Goal: Browse casually: Explore the website without a specific task or goal

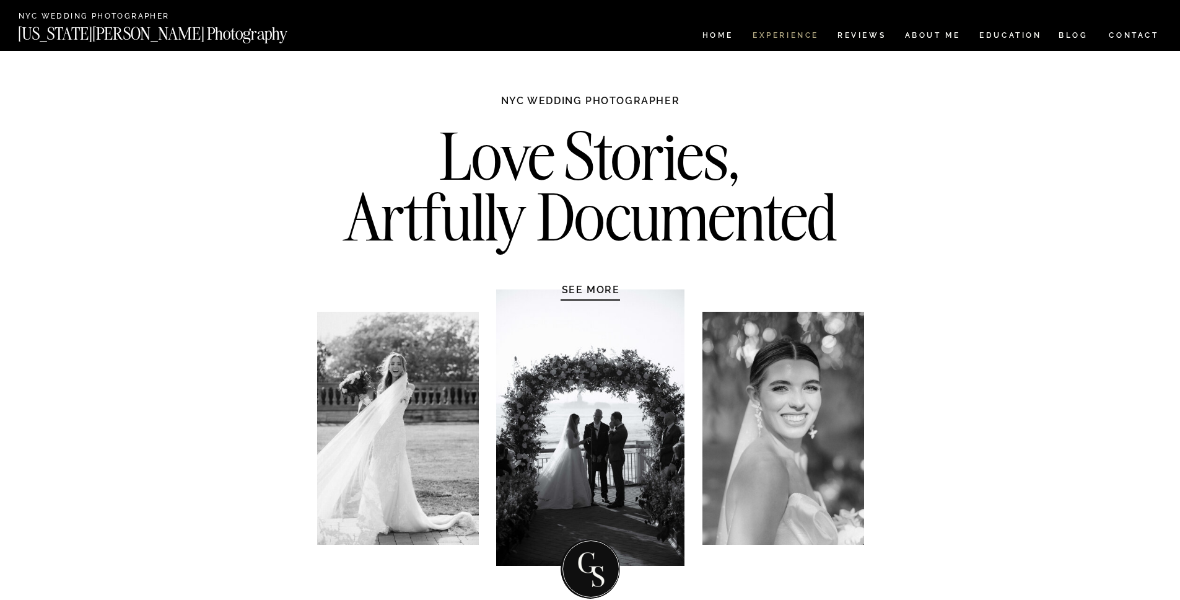
click at [794, 38] on nav "Experience" at bounding box center [785, 37] width 65 height 11
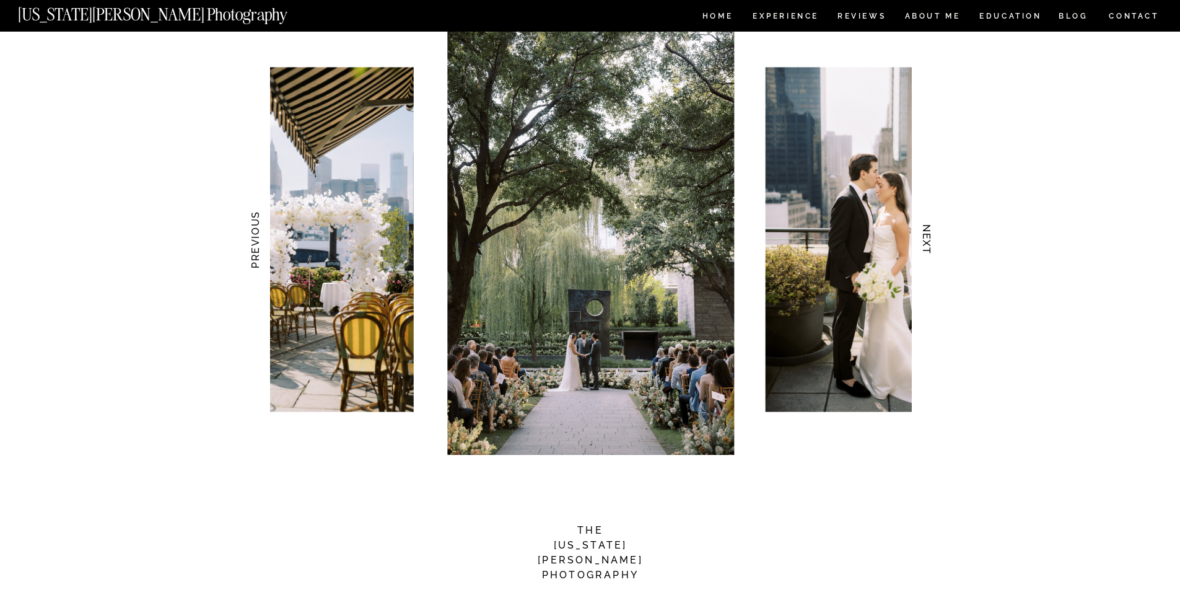
scroll to position [1142, 0]
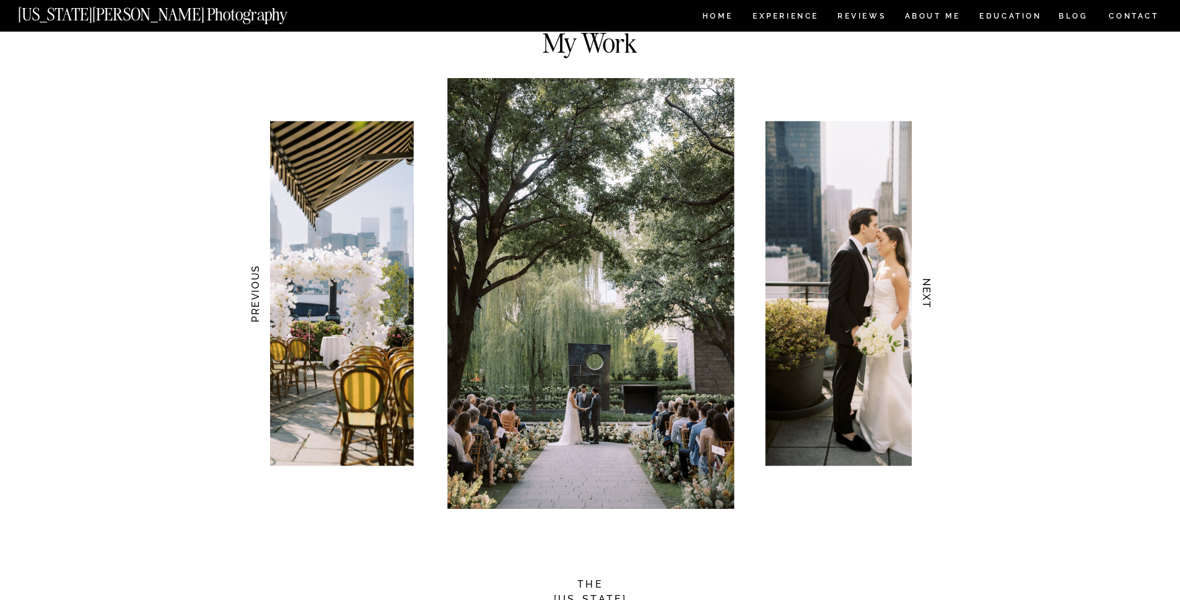
click at [922, 294] on h3 "NEXT" at bounding box center [926, 294] width 13 height 78
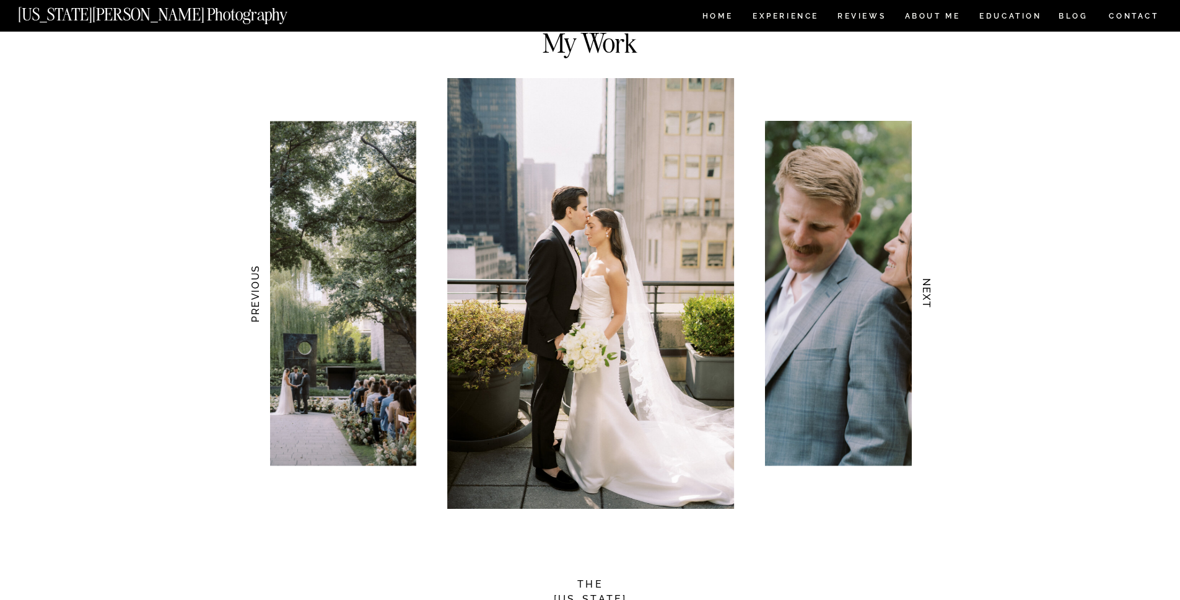
click at [922, 294] on h3 "NEXT" at bounding box center [926, 294] width 13 height 78
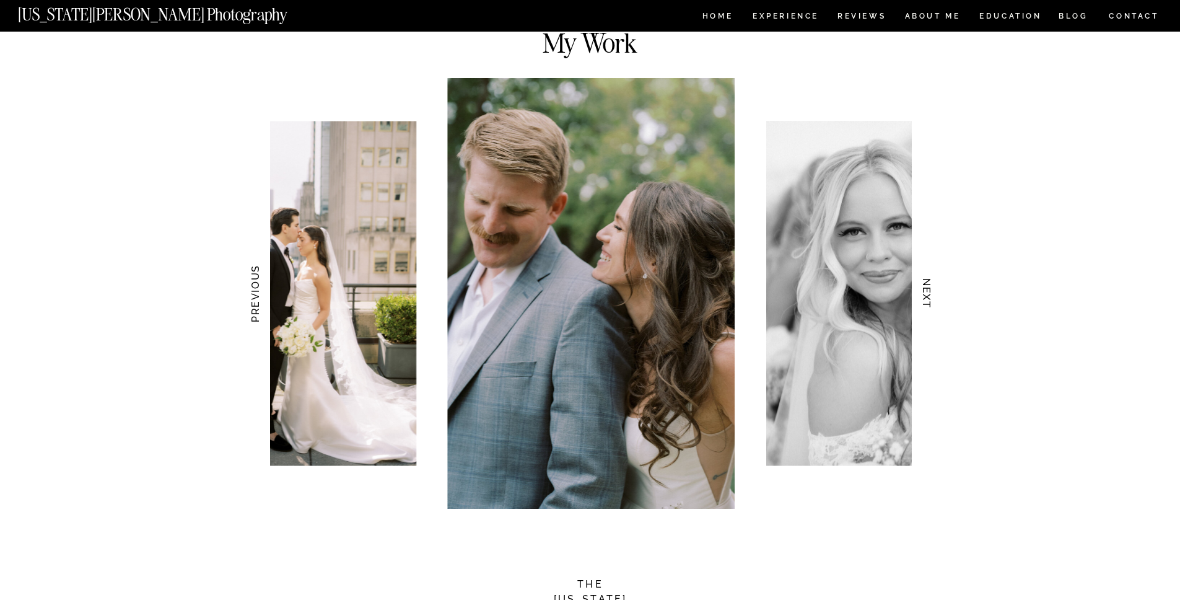
click at [922, 294] on h3 "NEXT" at bounding box center [926, 294] width 13 height 78
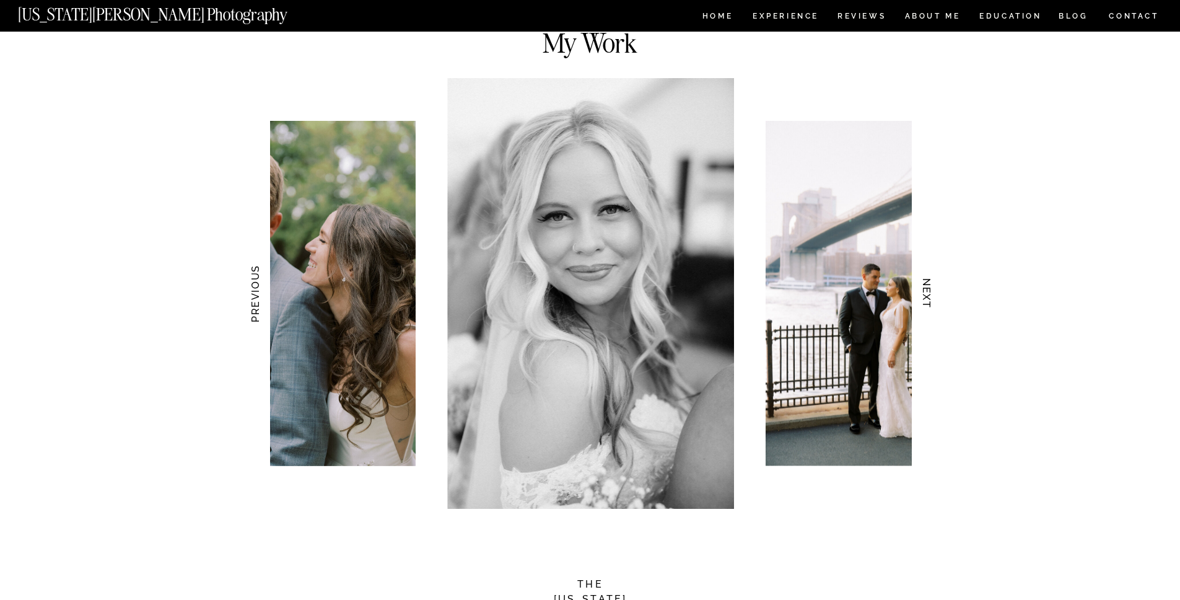
click at [922, 294] on h3 "NEXT" at bounding box center [926, 294] width 13 height 78
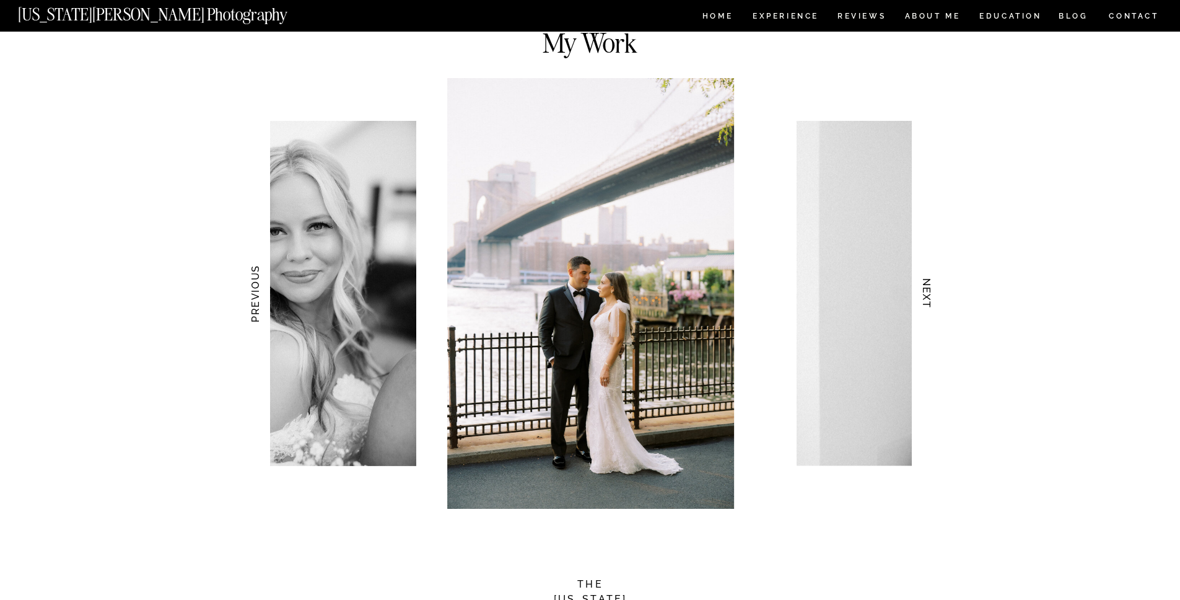
click at [922, 294] on h3 "NEXT" at bounding box center [926, 294] width 13 height 78
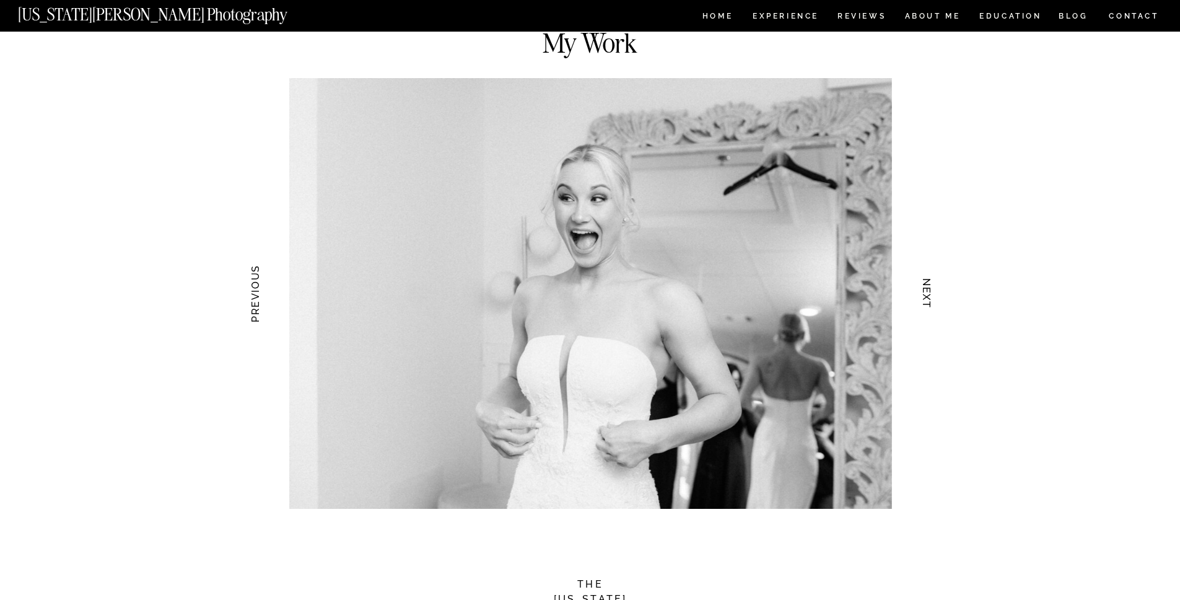
click at [922, 294] on h3 "NEXT" at bounding box center [926, 294] width 13 height 78
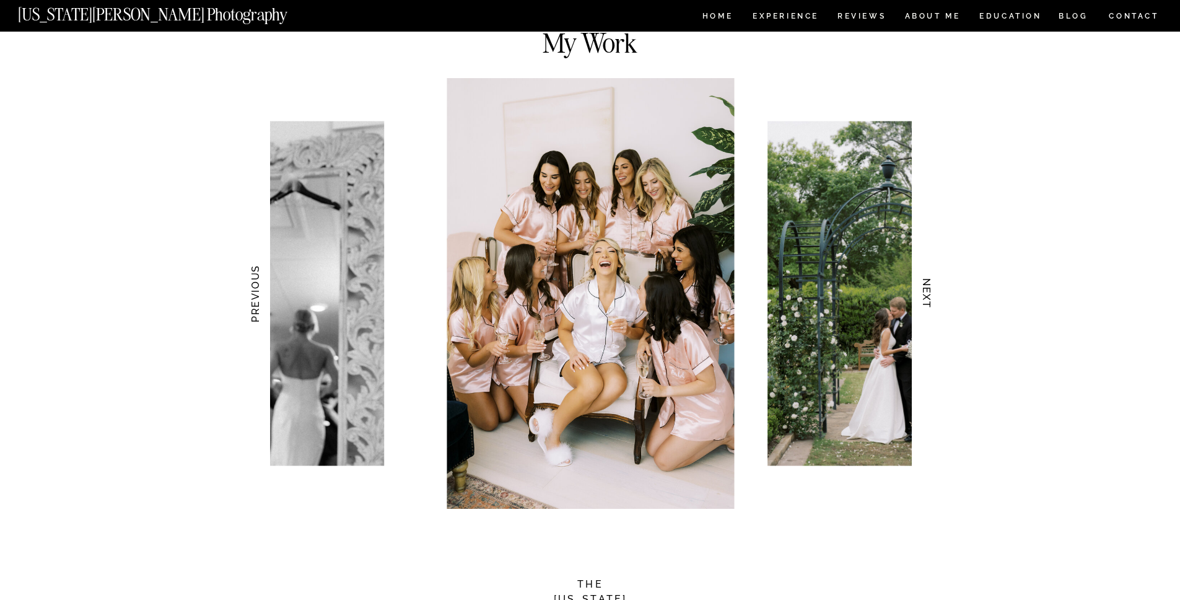
click at [922, 294] on h3 "NEXT" at bounding box center [926, 294] width 13 height 78
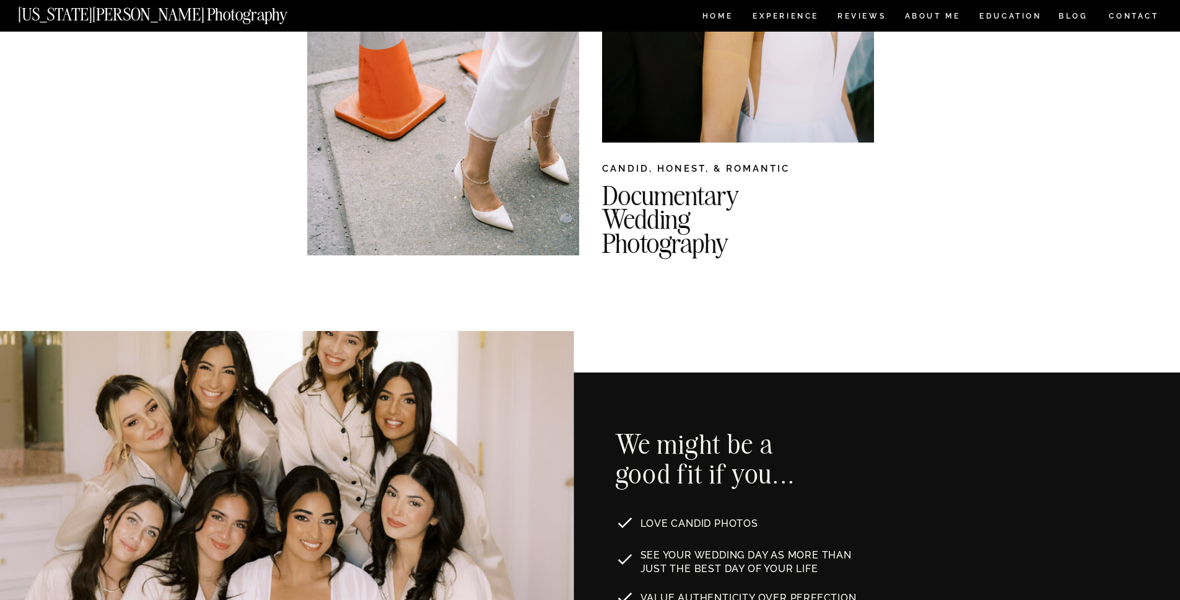
scroll to position [0, 0]
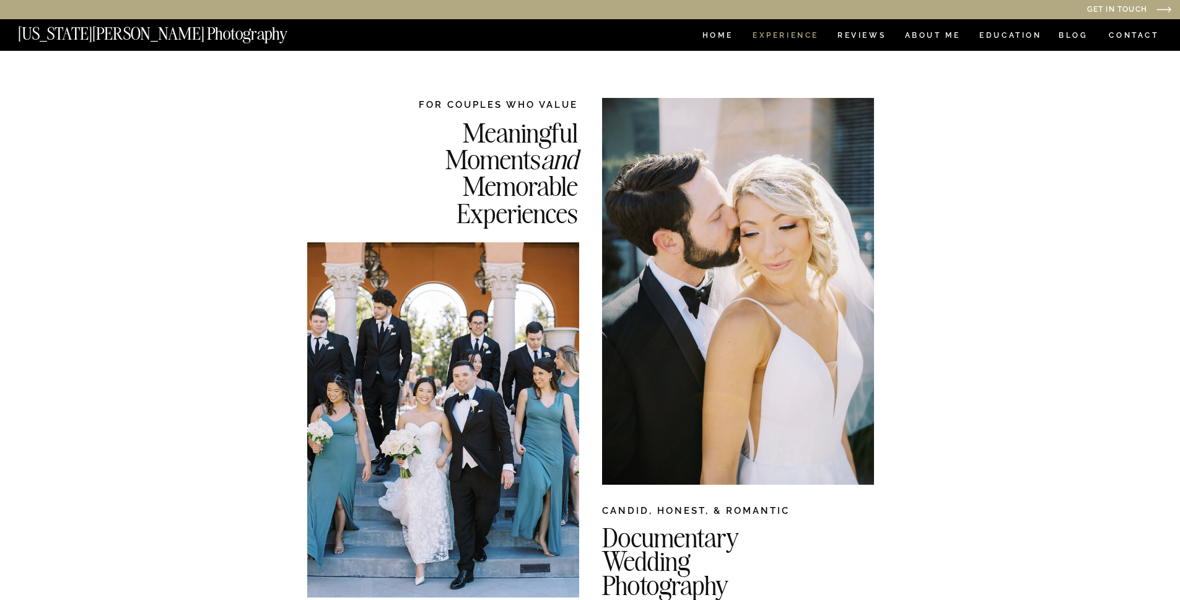
click at [793, 35] on nav "Experience" at bounding box center [785, 37] width 65 height 11
